Goal: Find specific page/section: Find specific page/section

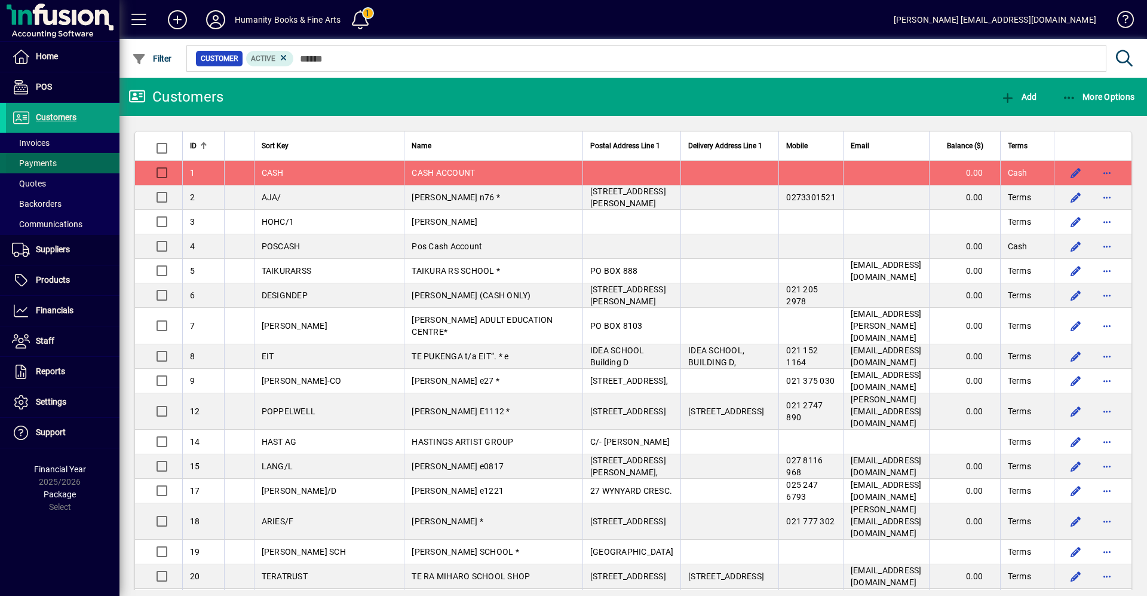
scroll to position [299, 0]
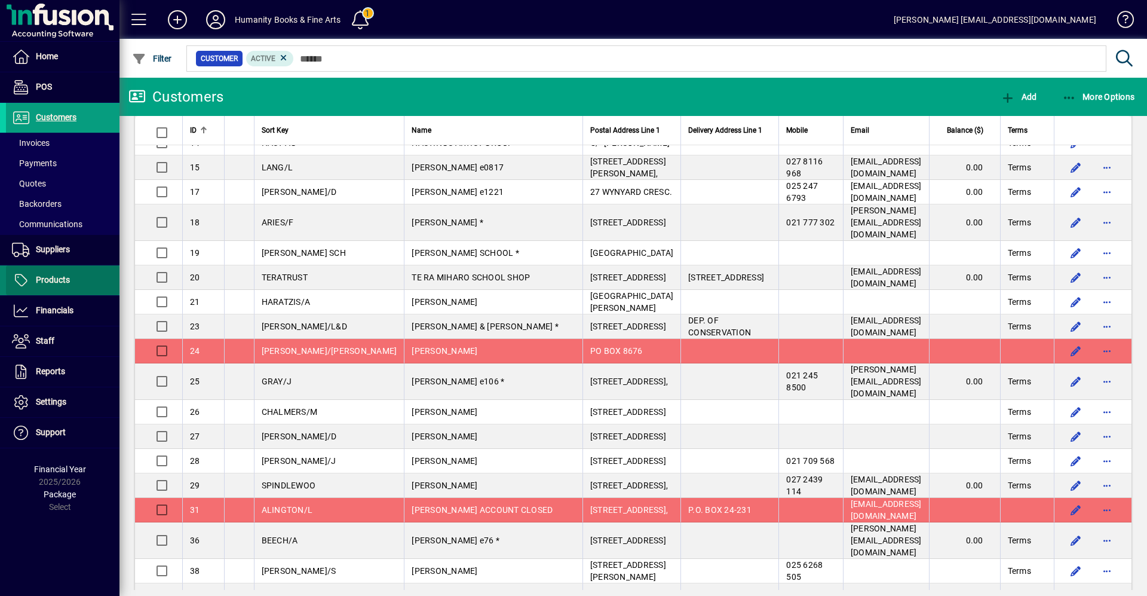
click at [59, 281] on span "Products" at bounding box center [53, 280] width 34 height 10
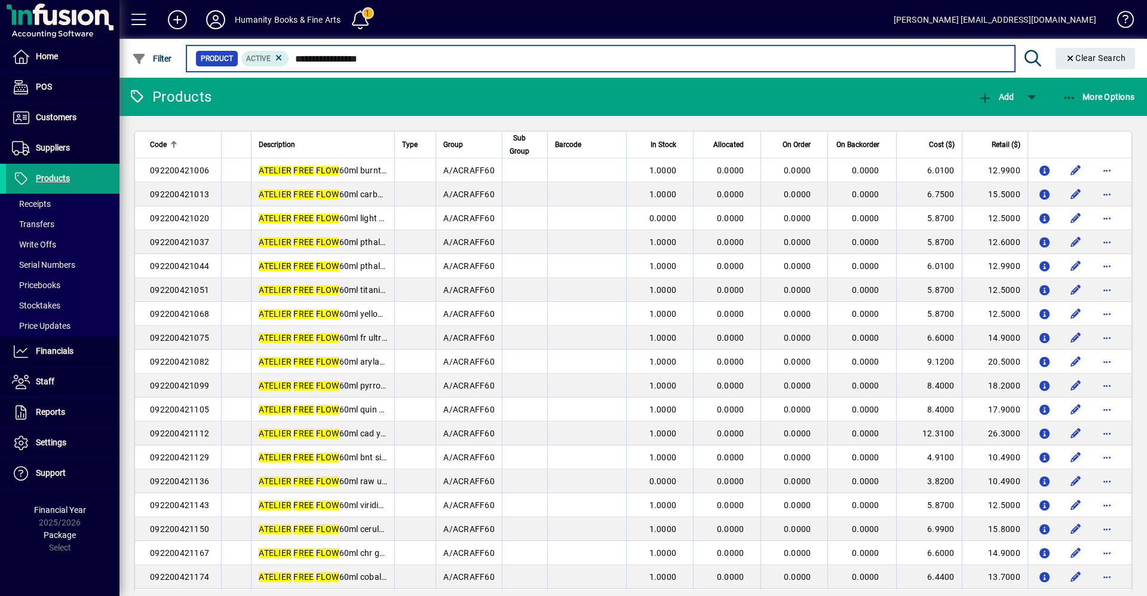
type input "**********"
